Goal: Find specific page/section: Find specific page/section

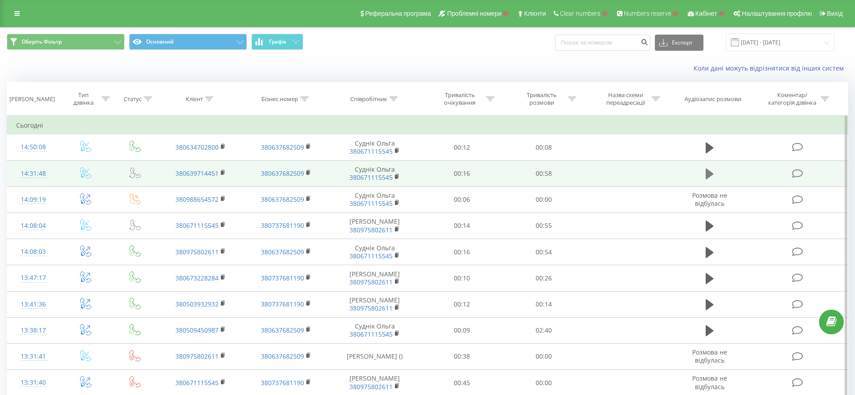
click at [706, 173] on icon at bounding box center [709, 174] width 8 height 11
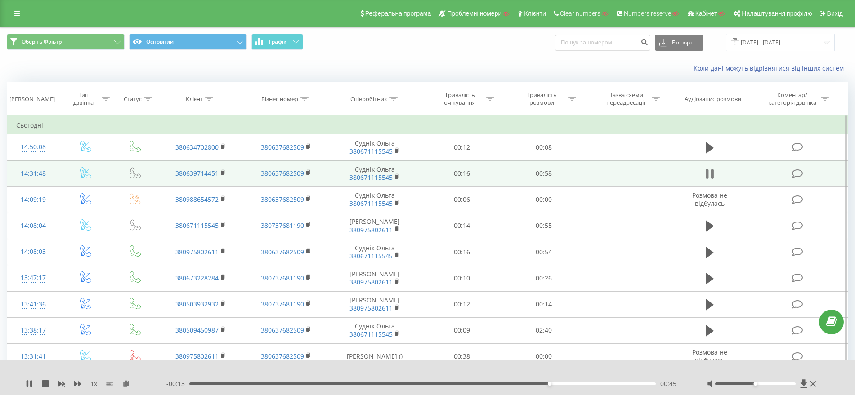
click at [712, 171] on icon at bounding box center [712, 174] width 3 height 10
click at [9, 16] on link at bounding box center [17, 13] width 16 height 13
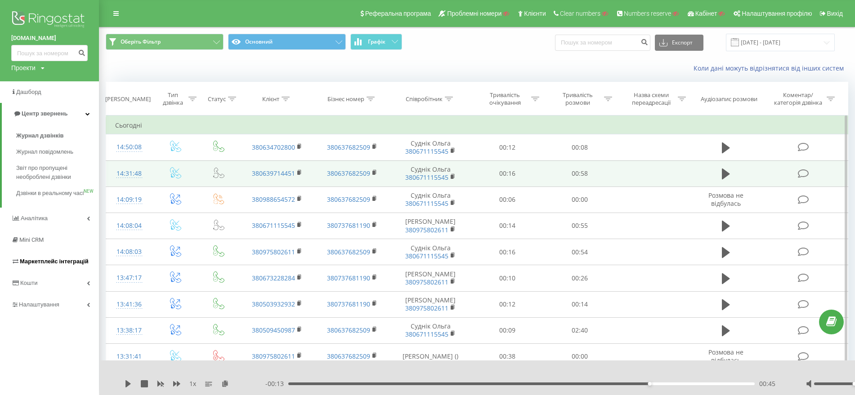
click at [73, 265] on span "Маркетплейс інтеграцій" at bounding box center [54, 261] width 69 height 7
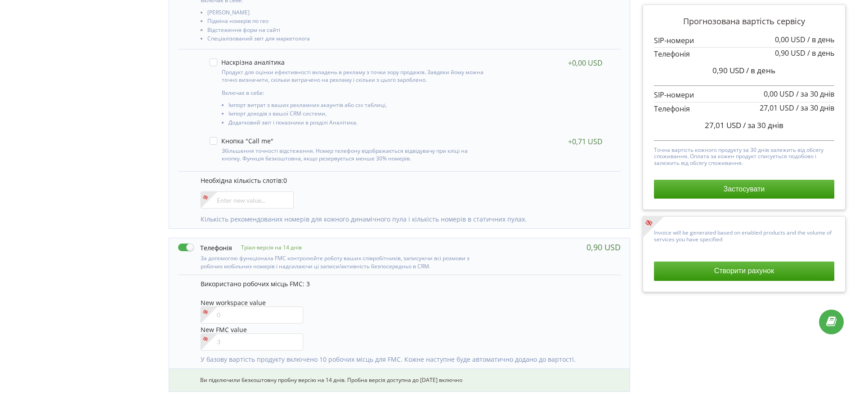
scroll to position [281, 0]
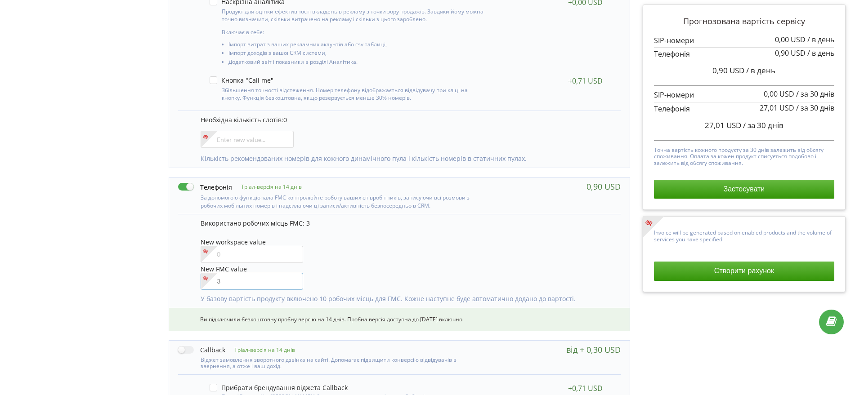
click at [224, 283] on input"] "number" at bounding box center [252, 281] width 103 height 17
